Goal: Task Accomplishment & Management: Manage account settings

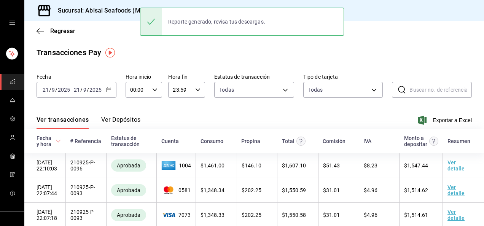
drag, startPoint x: 0, startPoint y: 0, endPoint x: 159, endPoint y: 116, distance: 196.2
click at [159, 116] on div "Ver transacciones Ver Depósitos Exportar a Excel" at bounding box center [254, 118] width 435 height 22
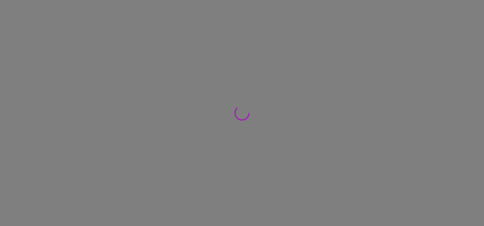
click at [70, 31] on div at bounding box center [242, 113] width 484 height 226
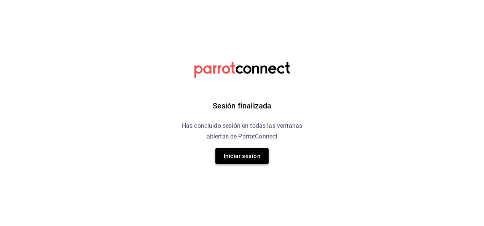
click at [248, 154] on button "Iniciar sesión" at bounding box center [241, 156] width 53 height 16
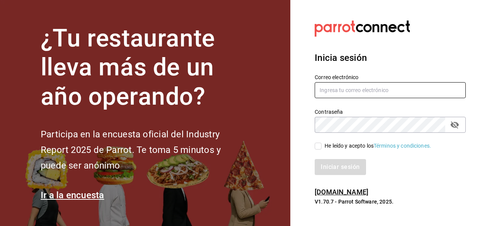
click at [366, 83] on input "text" at bounding box center [389, 90] width 151 height 16
type input "ivogerardo_hdz@hotmail.com"
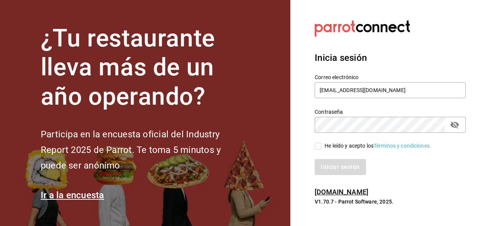
click at [319, 148] on input "He leído y acepto los Términos y condiciones." at bounding box center [317, 146] width 7 height 7
checkbox input "true"
click at [340, 168] on button "Iniciar sesión" at bounding box center [340, 167] width 52 height 16
